Goal: Task Accomplishment & Management: Use online tool/utility

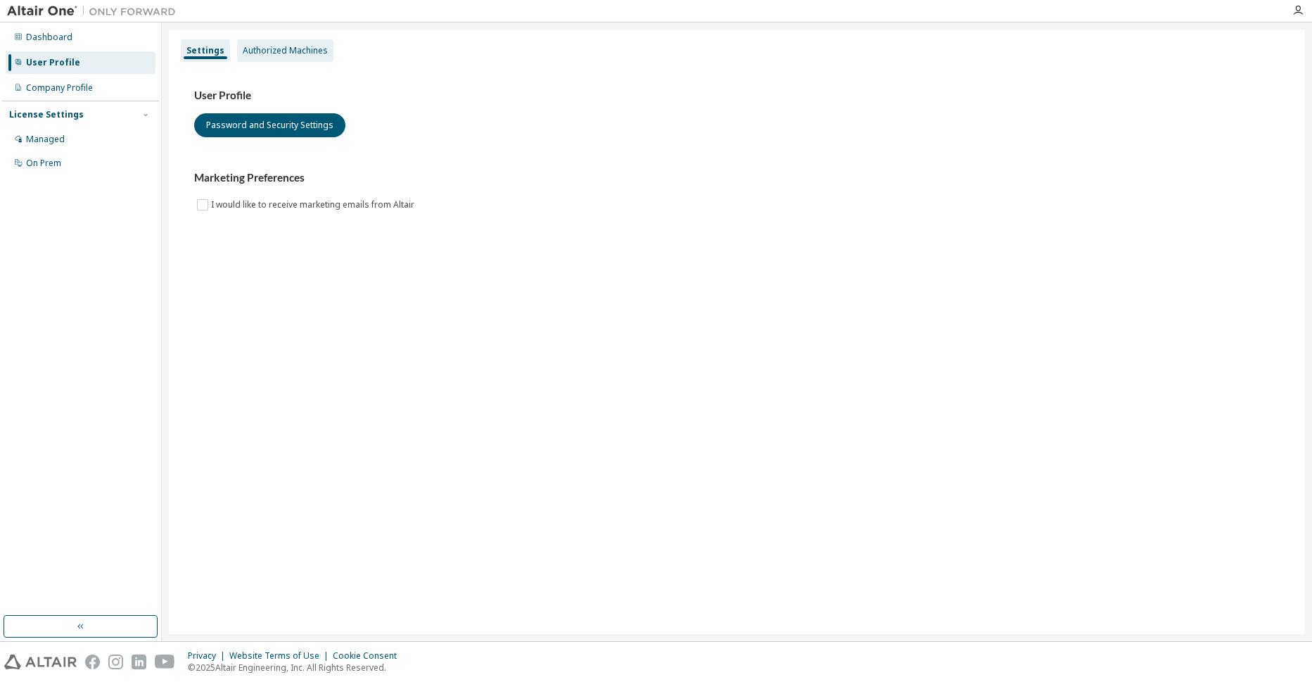
click at [288, 48] on div "Authorized Machines" at bounding box center [285, 50] width 85 height 11
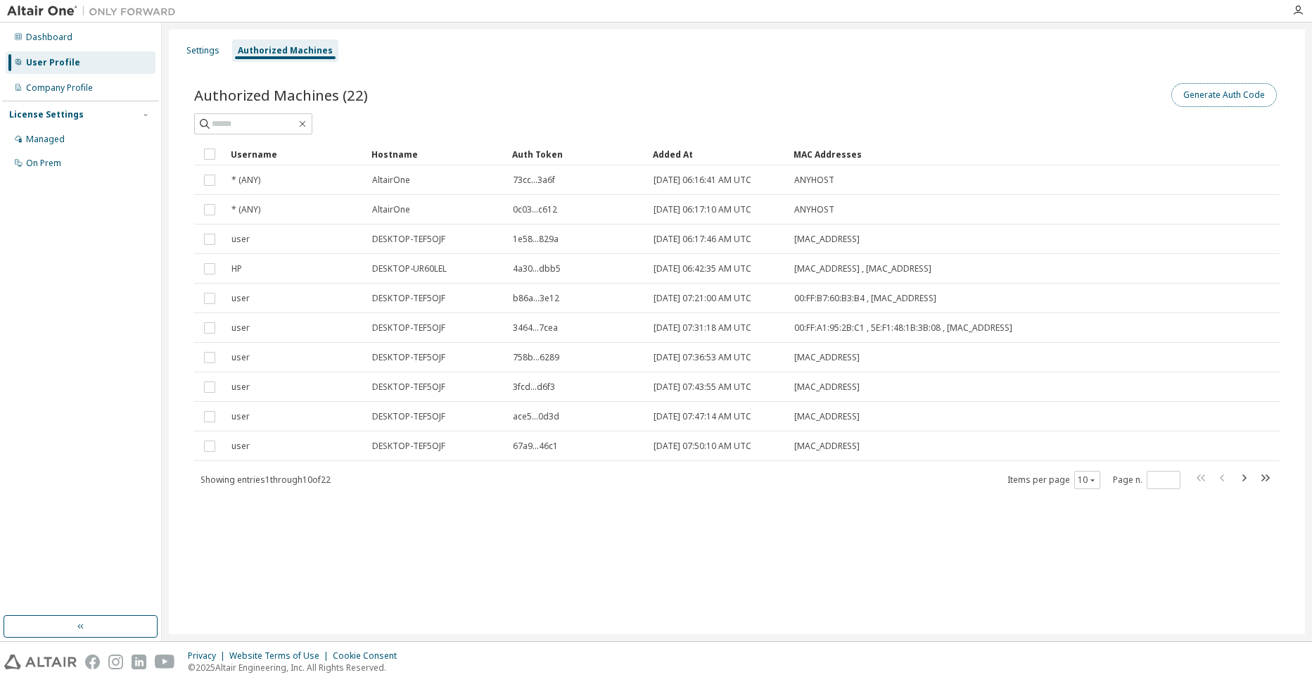
click at [1214, 96] on button "Generate Auth Code" at bounding box center [1224, 95] width 106 height 24
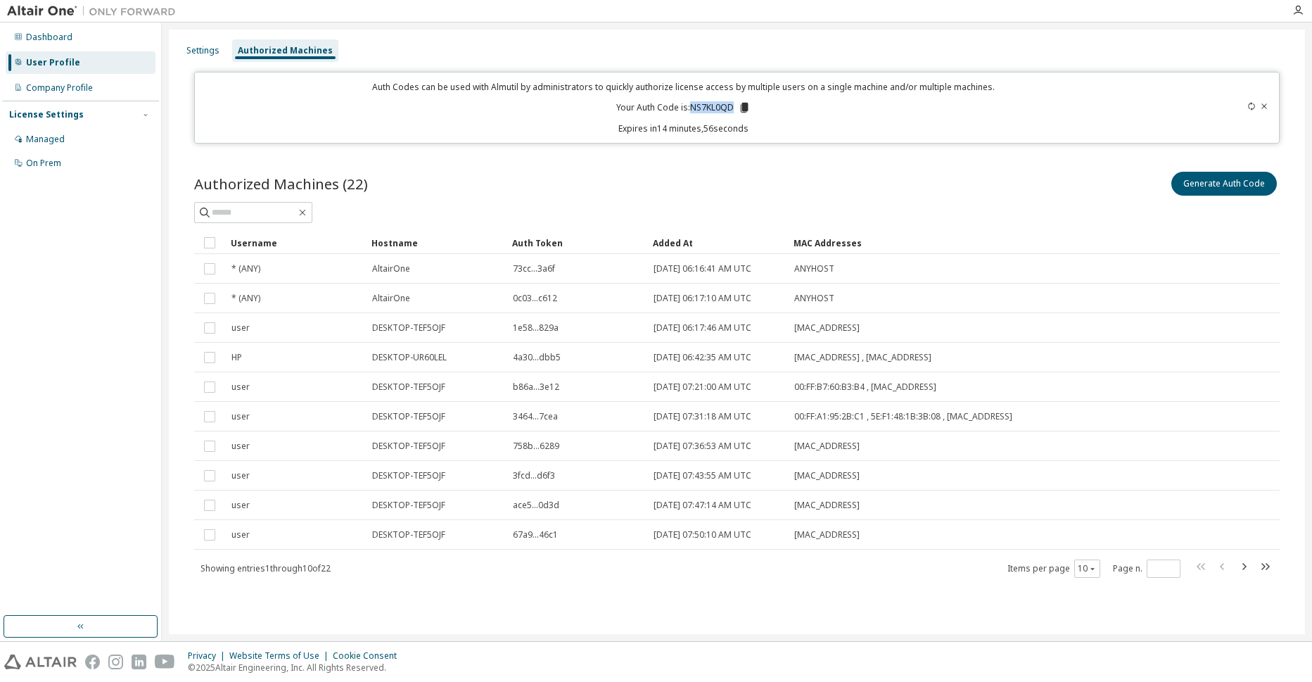
drag, startPoint x: 690, startPoint y: 109, endPoint x: 735, endPoint y: 109, distance: 45.0
click at [735, 109] on p "Your Auth Code is: NS7KL0QD" at bounding box center [683, 107] width 134 height 13
copy p "NS7KL0QD"
click at [1296, 6] on icon "button" at bounding box center [1297, 10] width 11 height 11
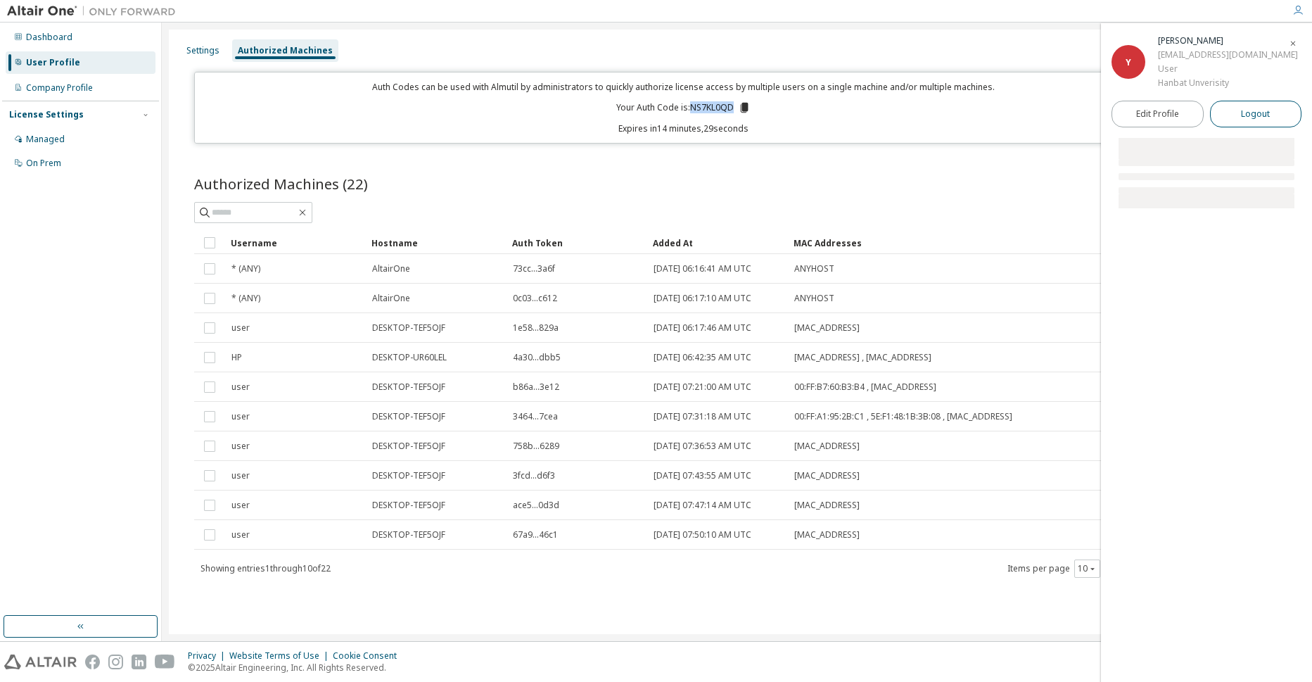
click at [1261, 113] on span "Logout" at bounding box center [1255, 114] width 29 height 14
